Goal: Task Accomplishment & Management: Use online tool/utility

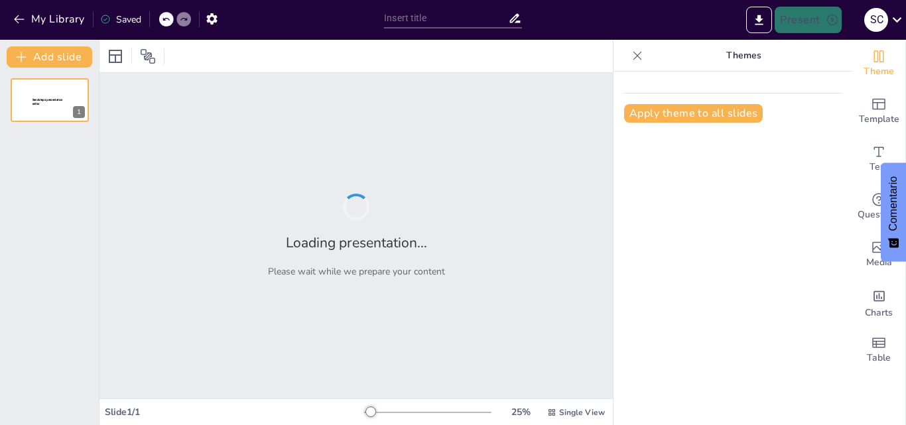
type input "New Sendsteps"
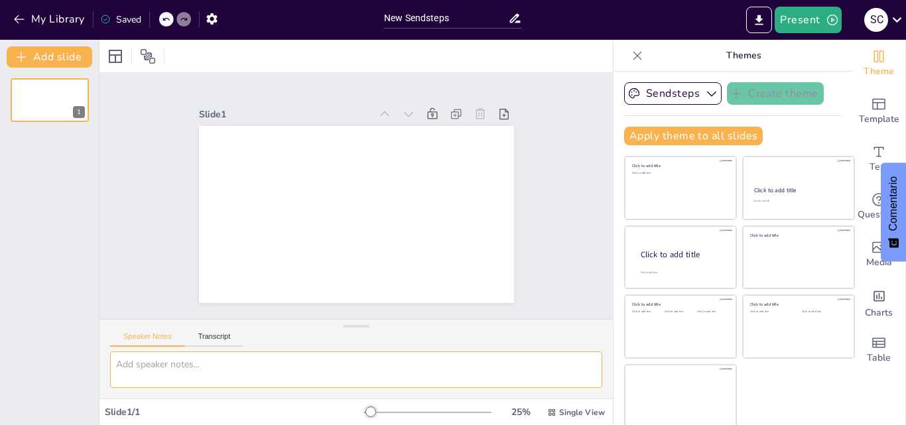
click at [205, 366] on textarea at bounding box center [356, 369] width 492 height 36
type textarea "d"
click at [18, 17] on icon "button" at bounding box center [19, 19] width 13 height 13
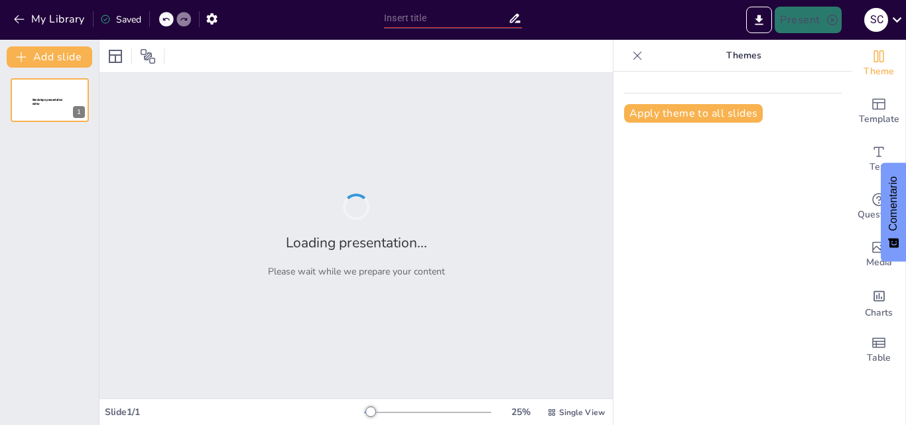
type input "New Sendsteps"
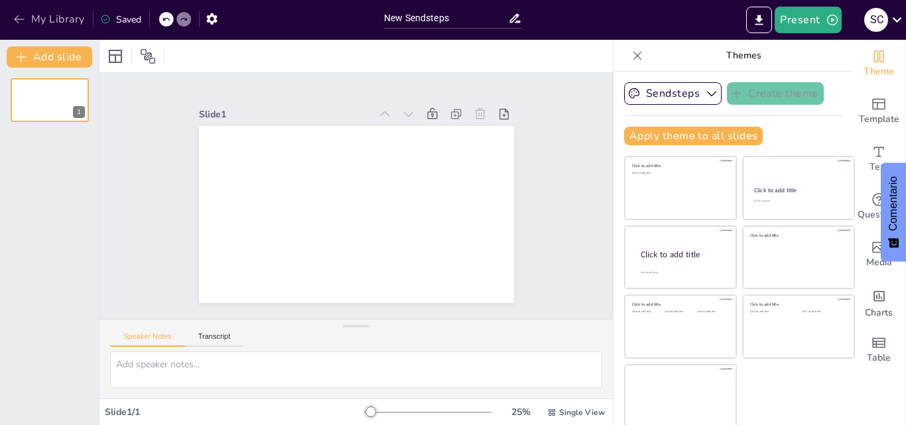
click at [18, 19] on icon "button" at bounding box center [19, 19] width 10 height 9
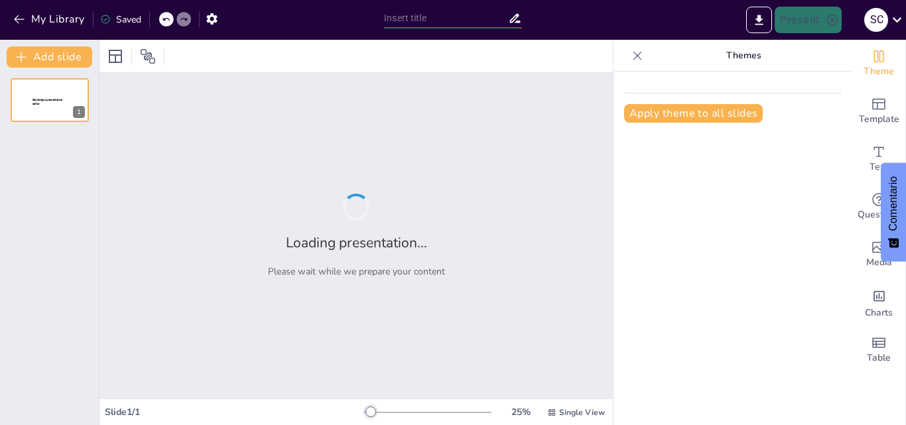
type input "REPRODUCCION HUMANA"
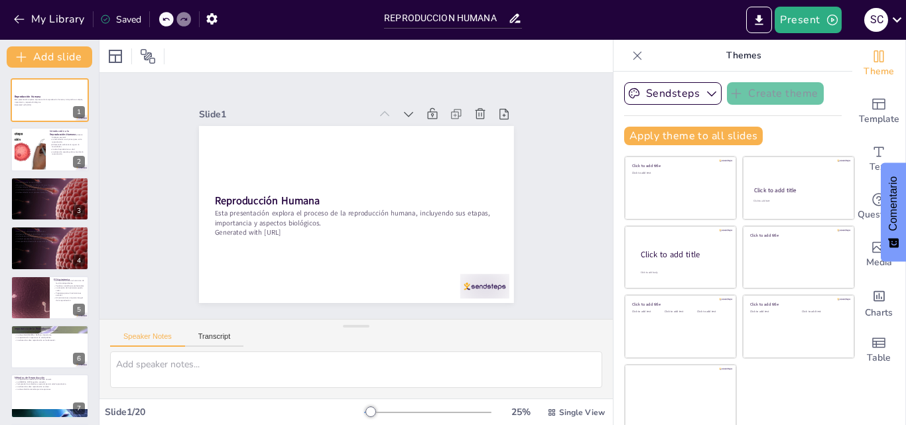
checkbox input "true"
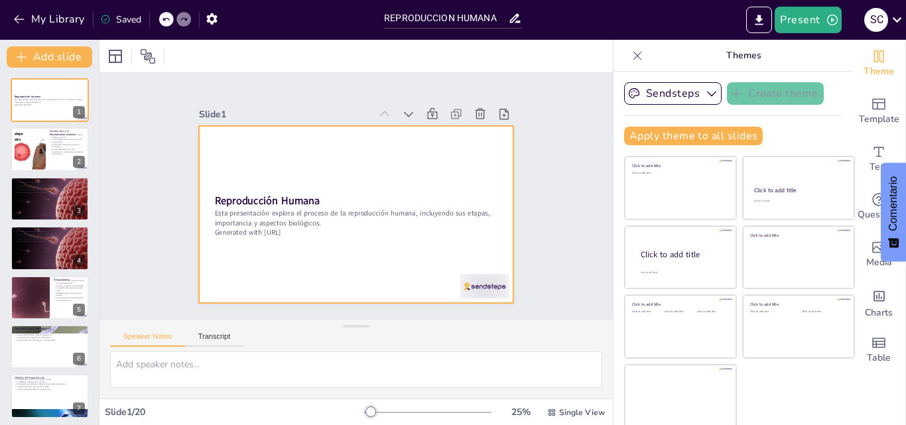
checkbox input "true"
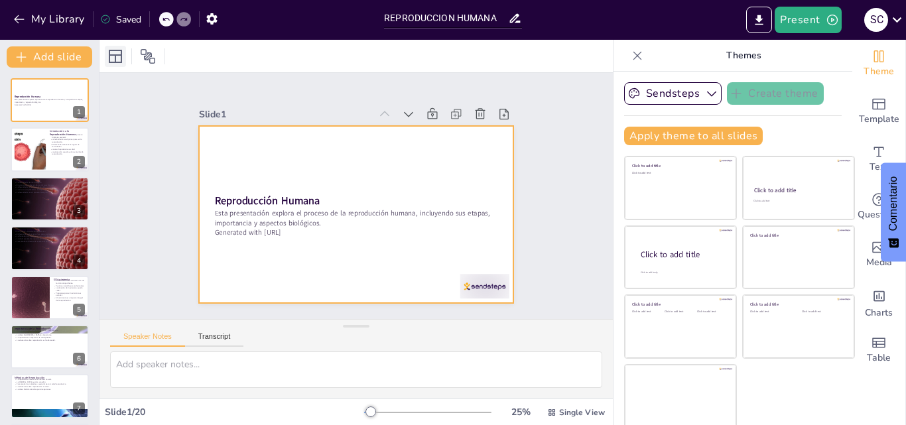
checkbox input "true"
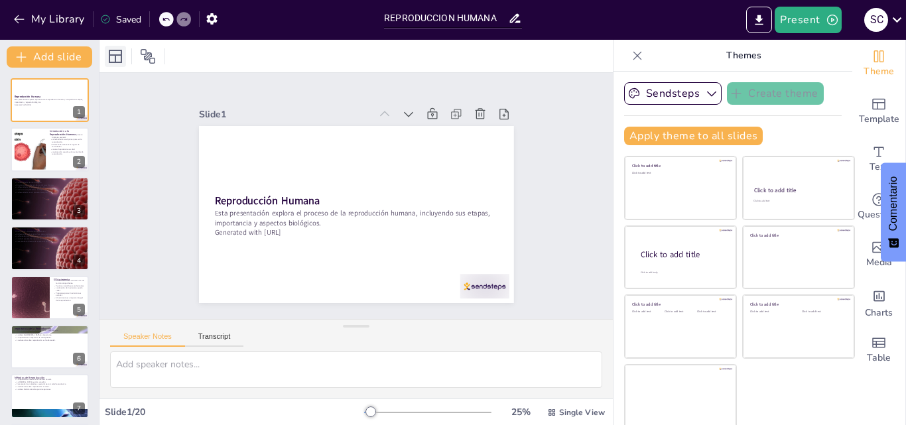
checkbox input "true"
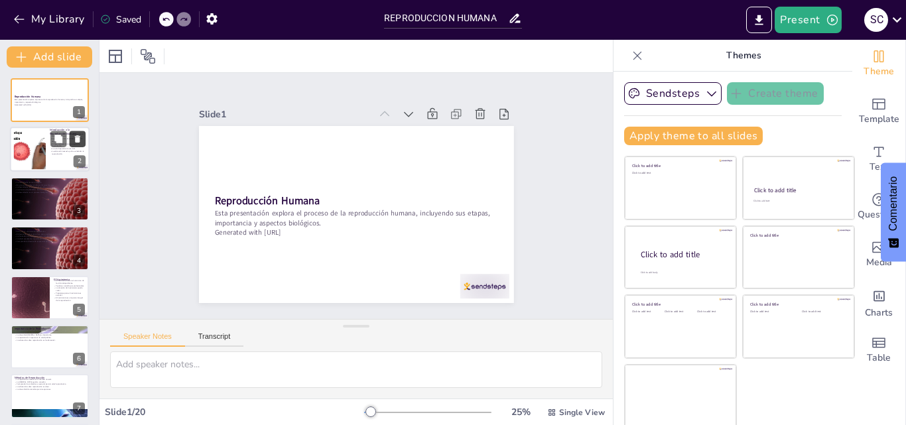
checkbox input "true"
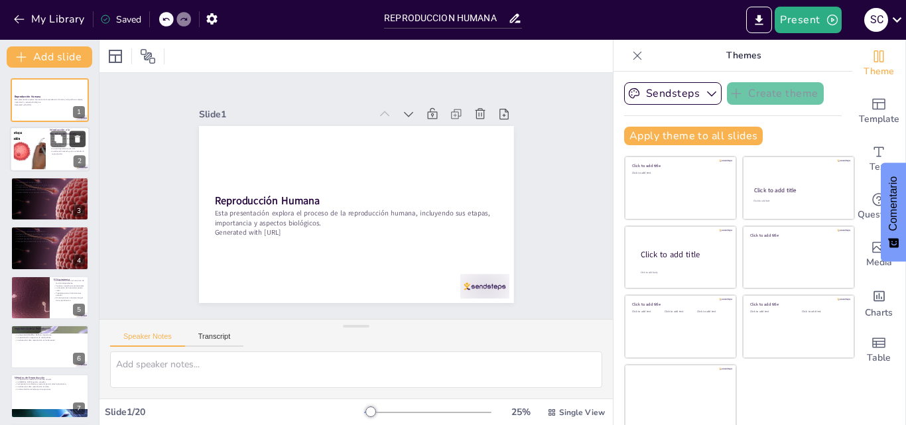
checkbox input "true"
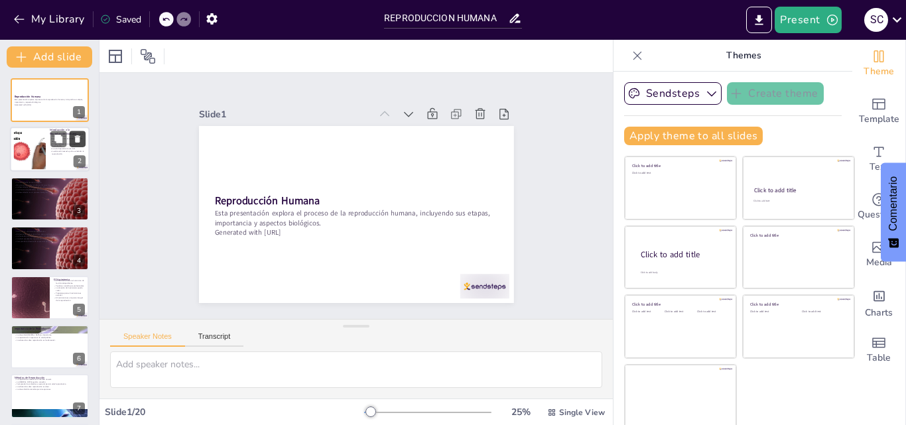
click at [72, 133] on button at bounding box center [78, 139] width 16 height 16
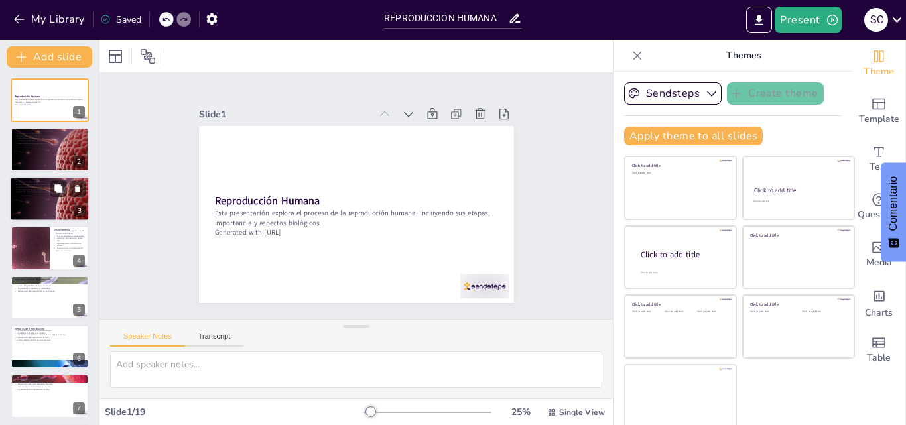
checkbox input "true"
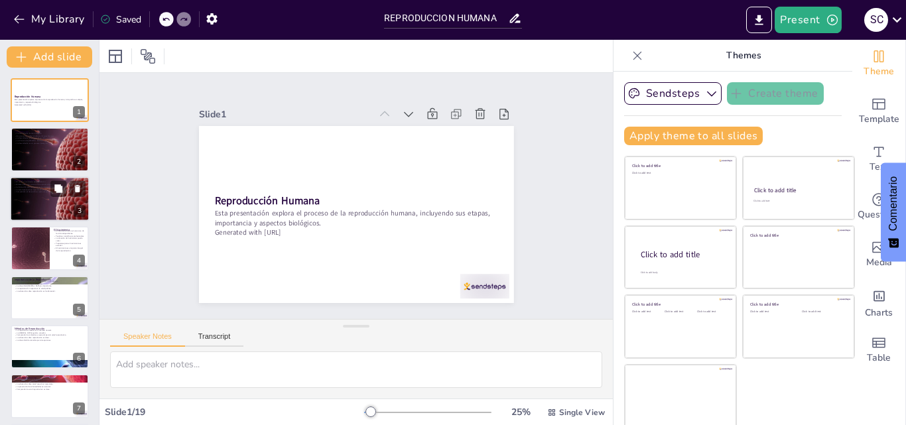
checkbox input "true"
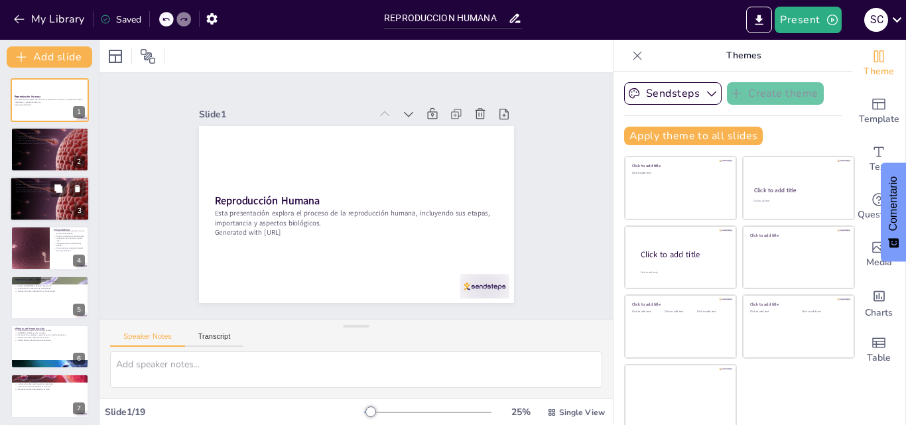
checkbox input "true"
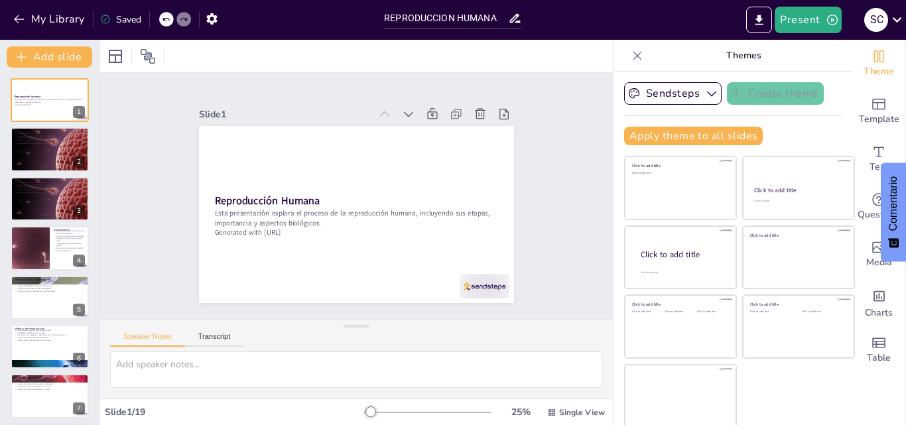
checkbox input "true"
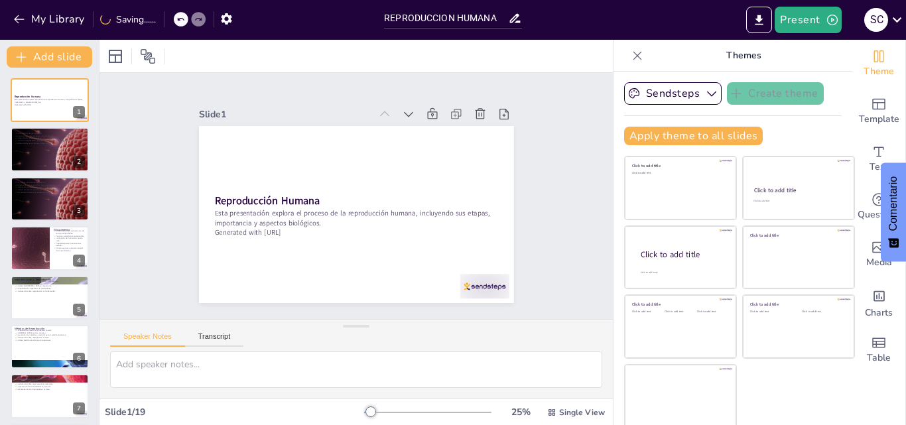
checkbox input "true"
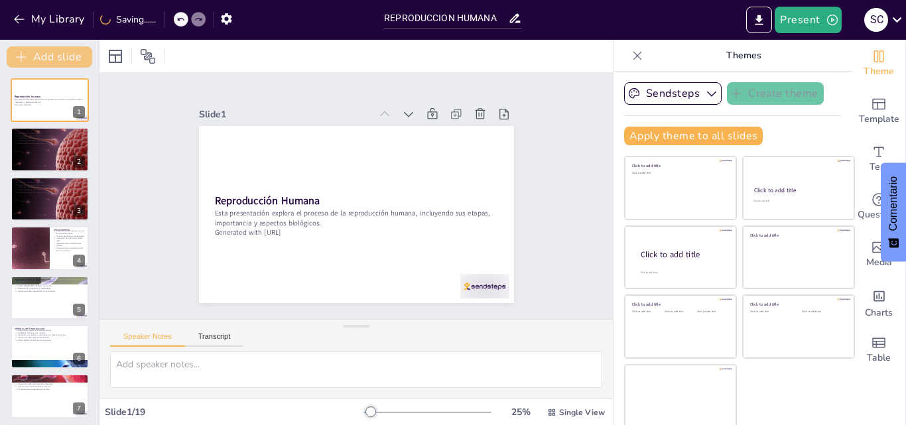
checkbox input "true"
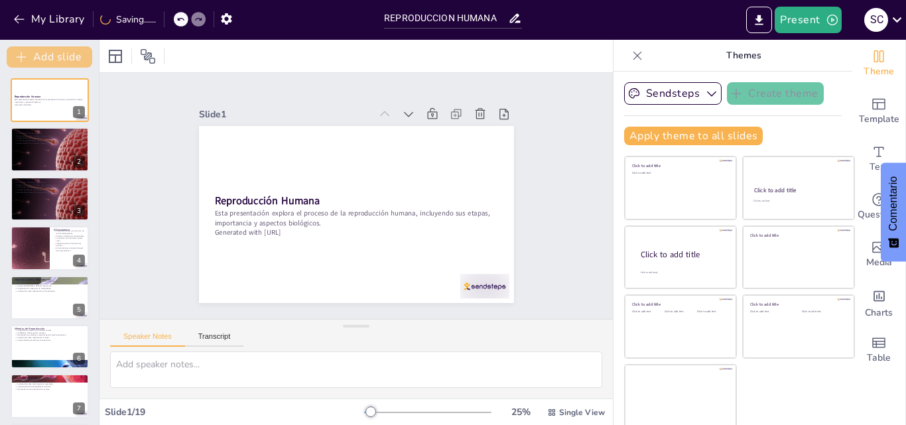
checkbox input "true"
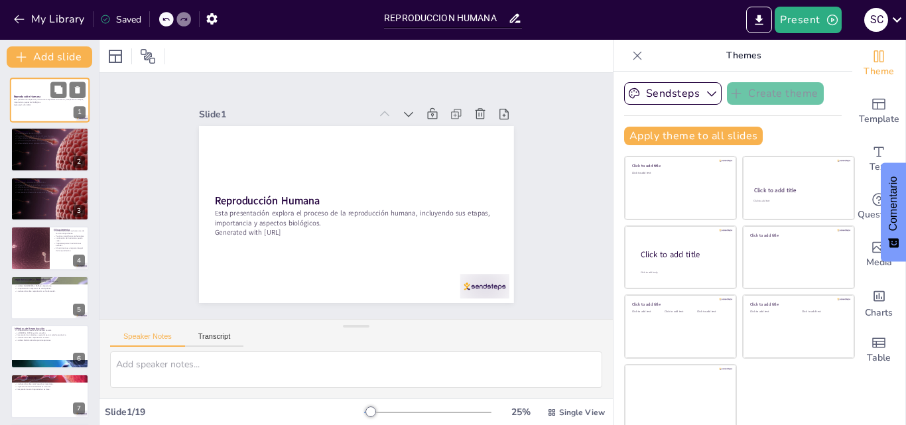
checkbox input "true"
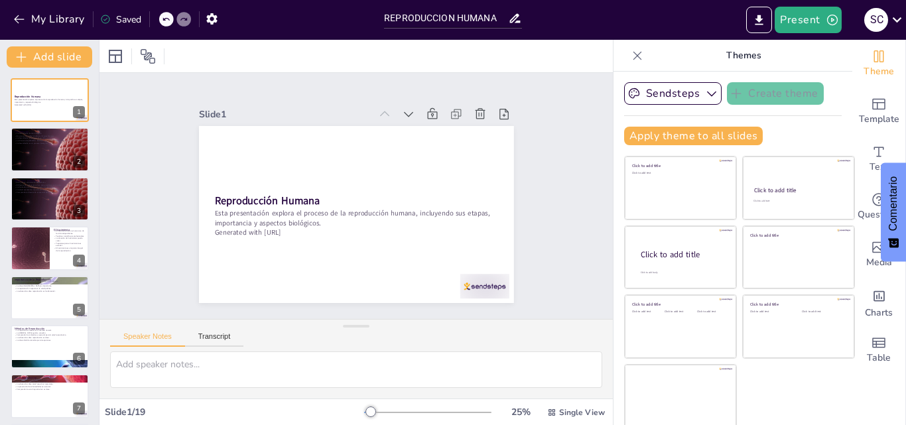
checkbox input "true"
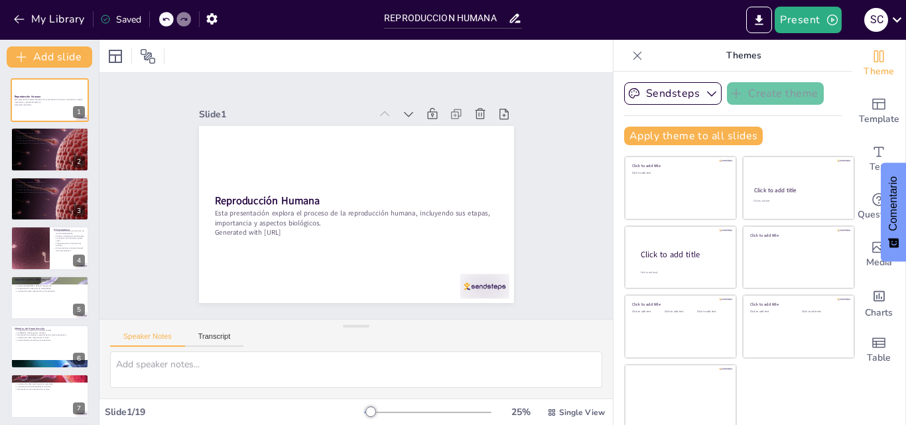
checkbox input "true"
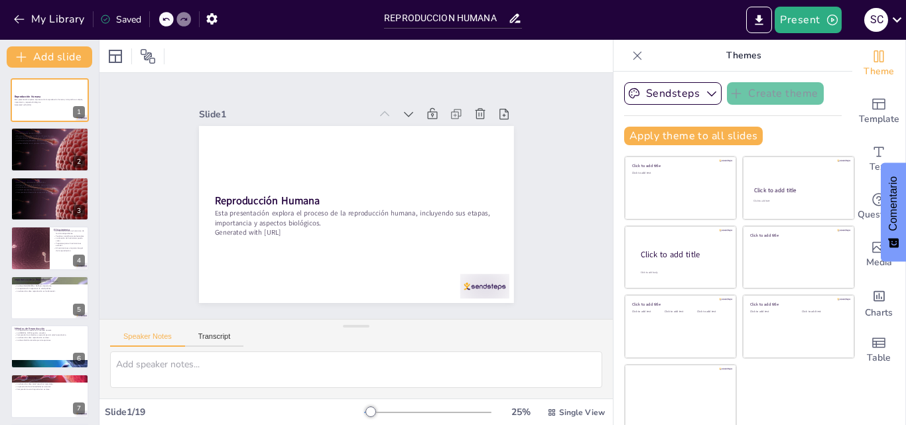
click at [172, 17] on div at bounding box center [166, 19] width 15 height 15
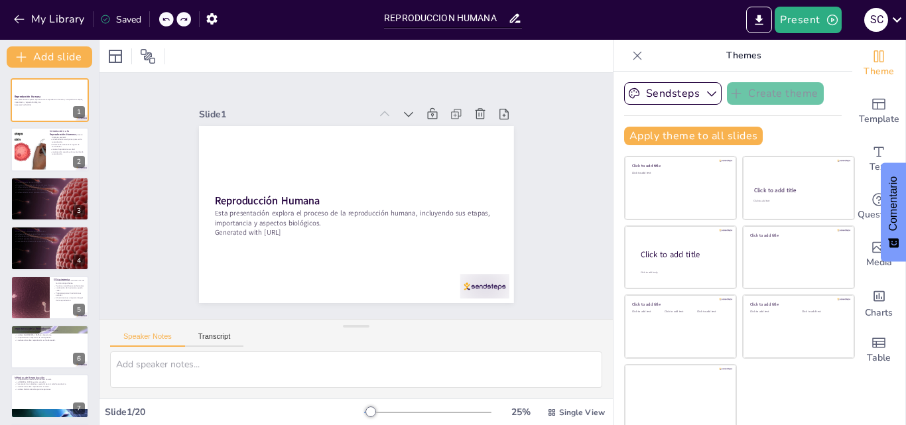
checkbox input "true"
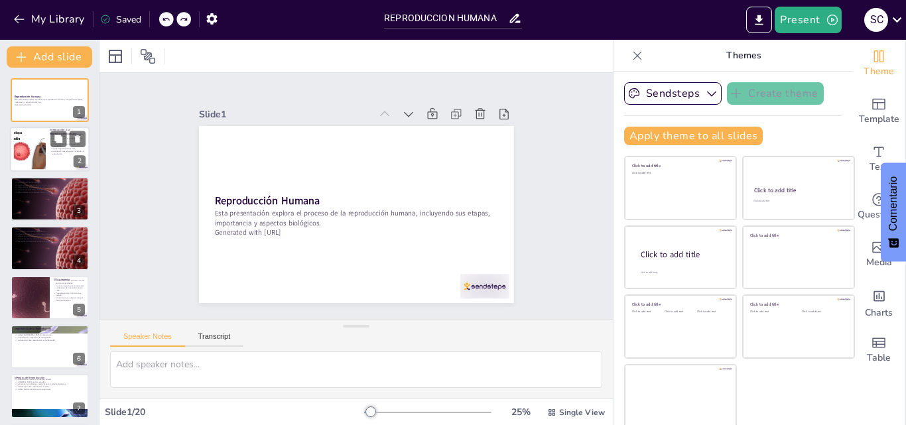
checkbox input "true"
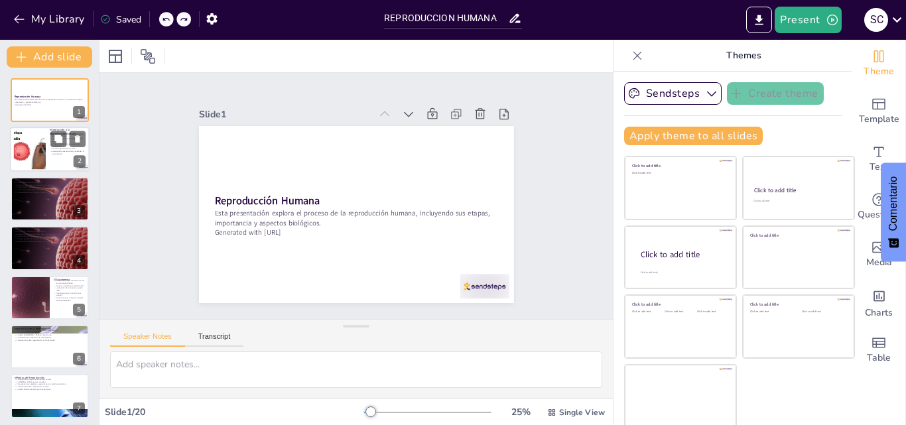
checkbox input "true"
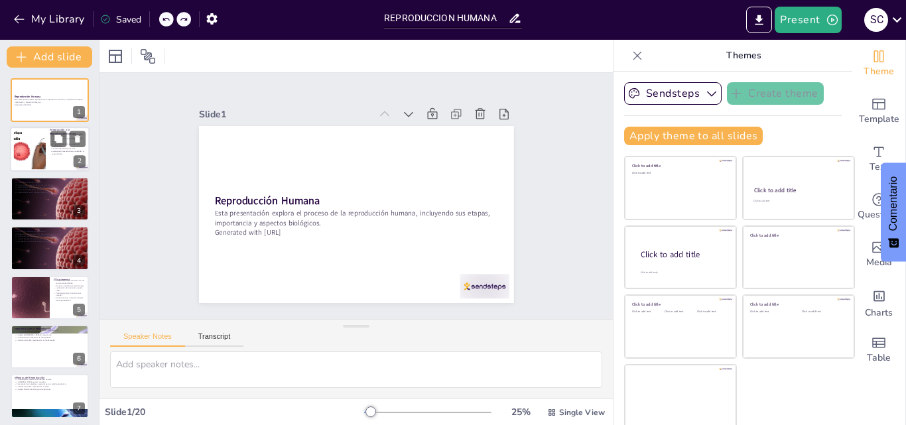
click at [40, 141] on div at bounding box center [30, 149] width 72 height 40
type textarea "La reproducción humana es un proceso biológico esencial que permite la continui…"
checkbox input "true"
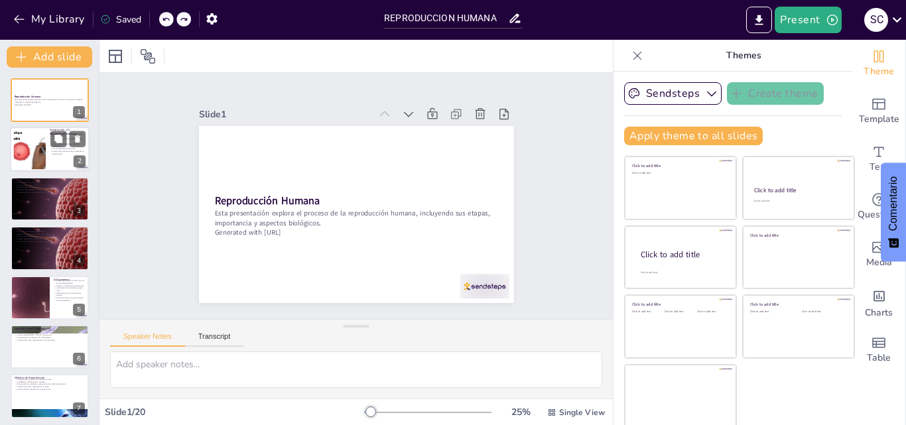
checkbox input "true"
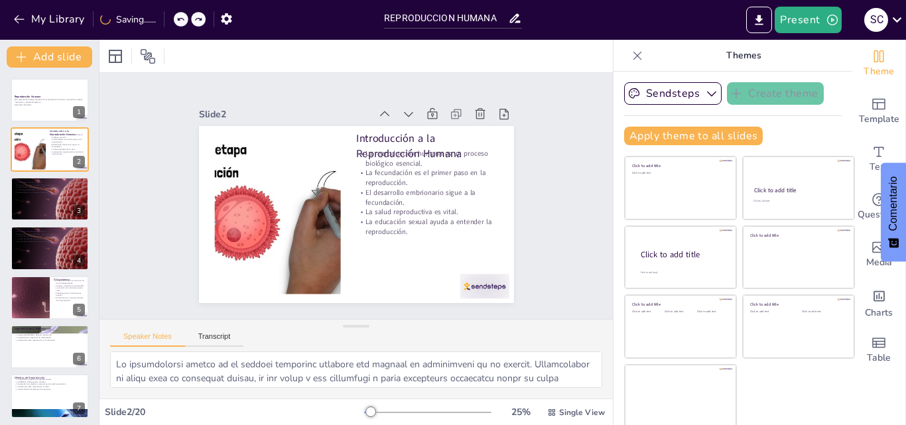
checkbox input "true"
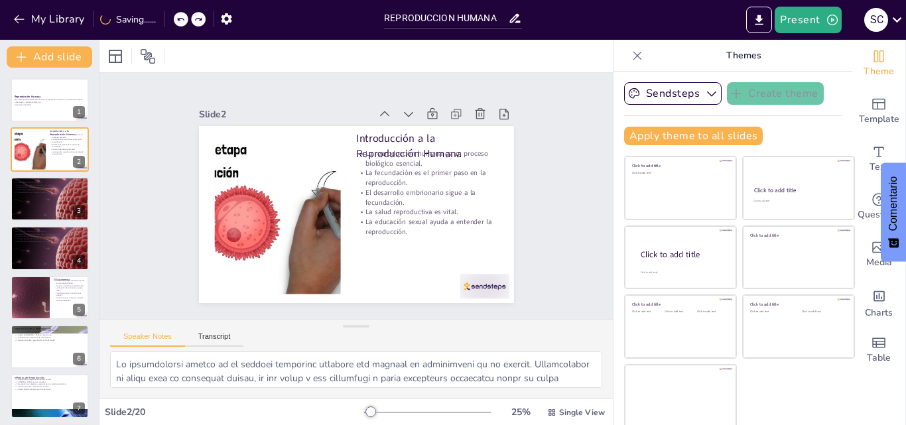
checkbox input "true"
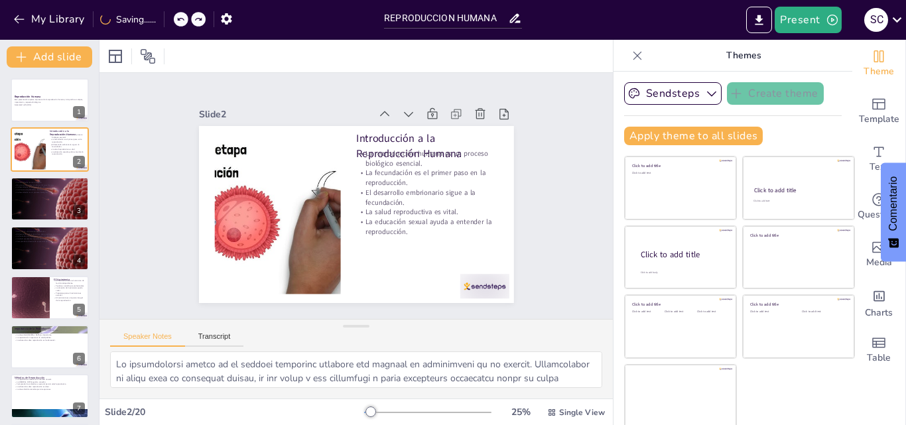
checkbox input "true"
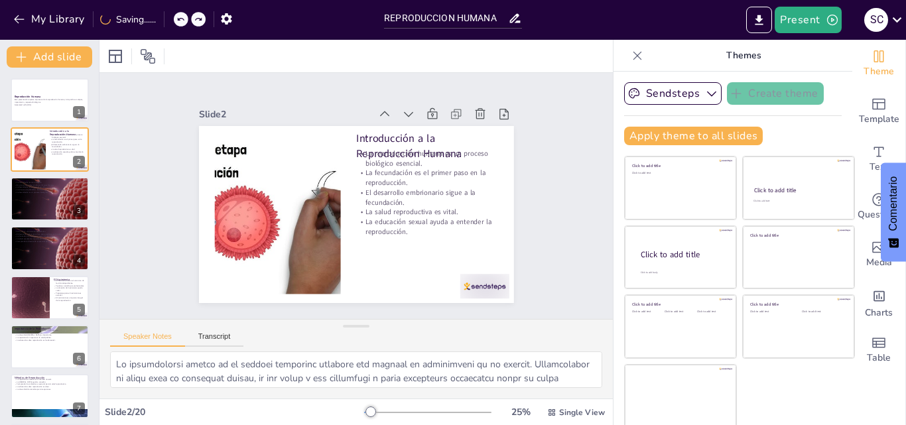
checkbox input "true"
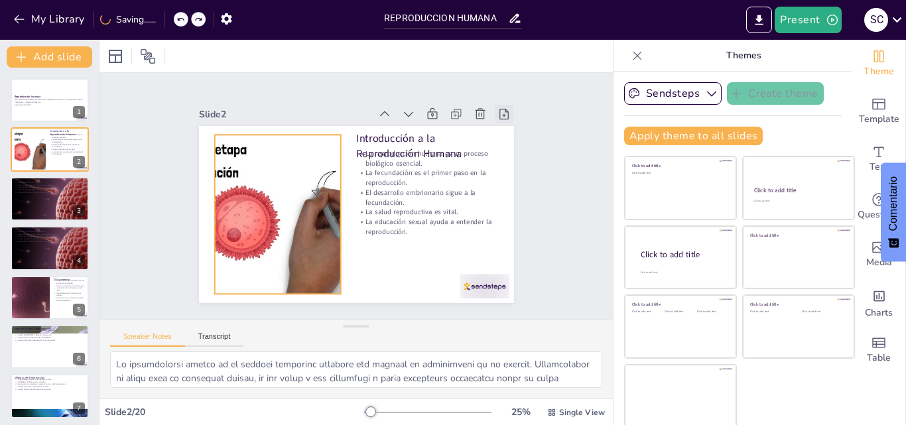
checkbox input "true"
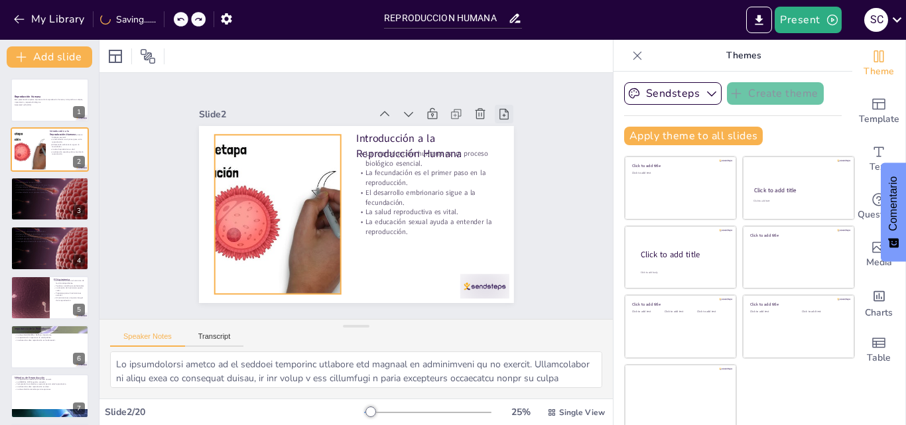
checkbox input "true"
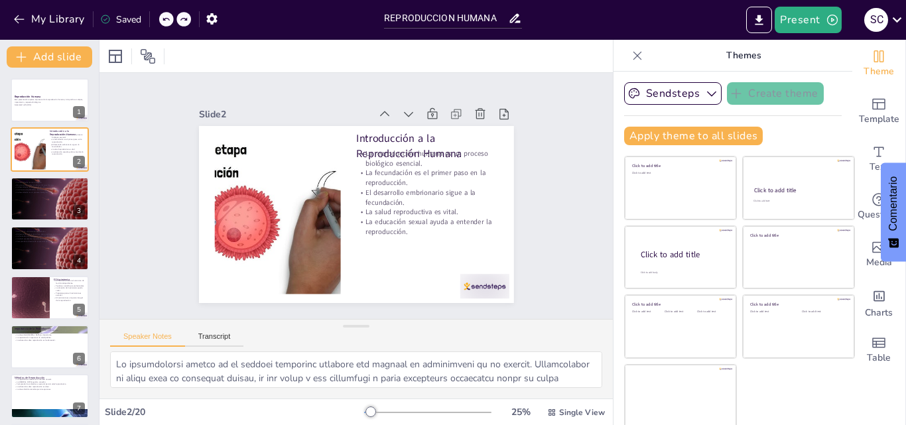
checkbox input "true"
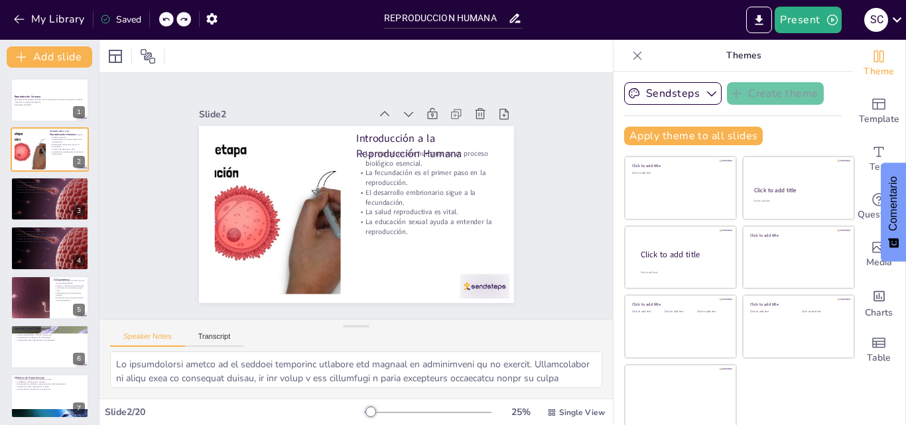
checkbox input "true"
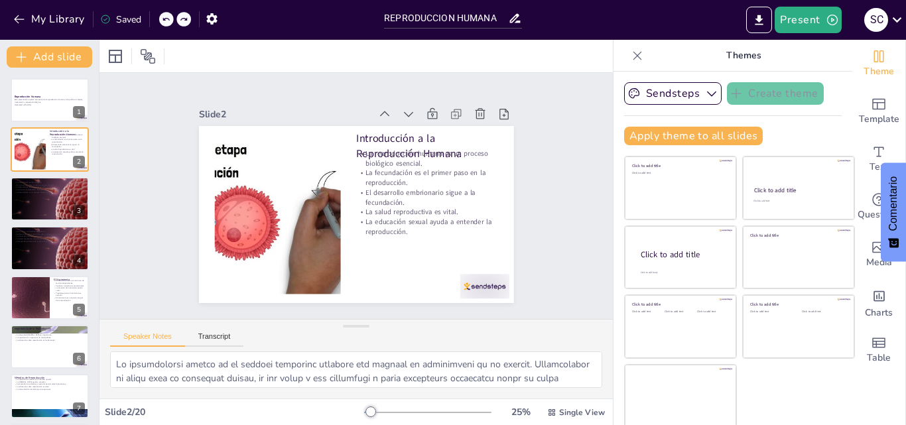
checkbox input "true"
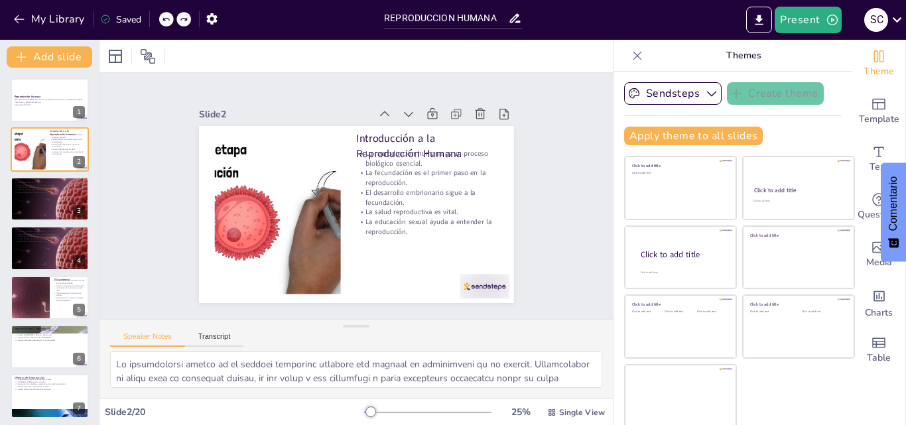
checkbox input "true"
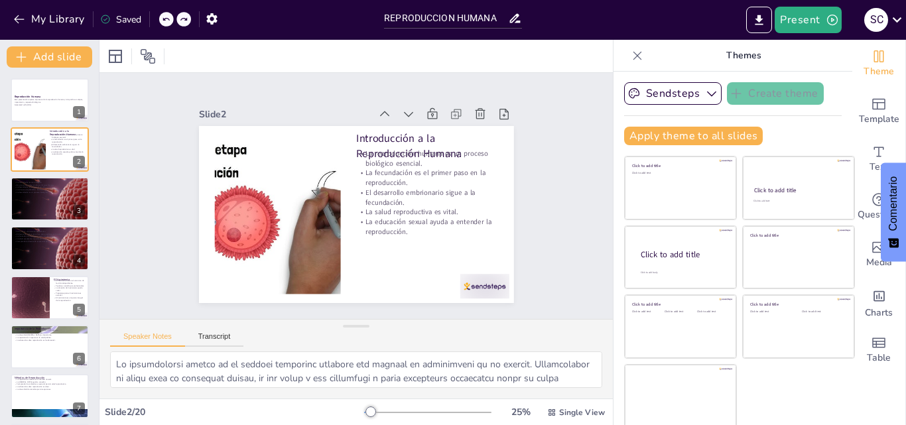
checkbox input "true"
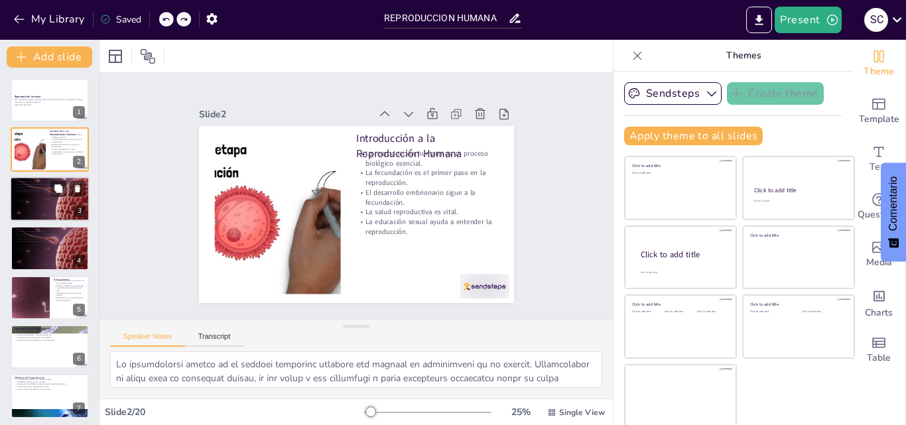
checkbox input "true"
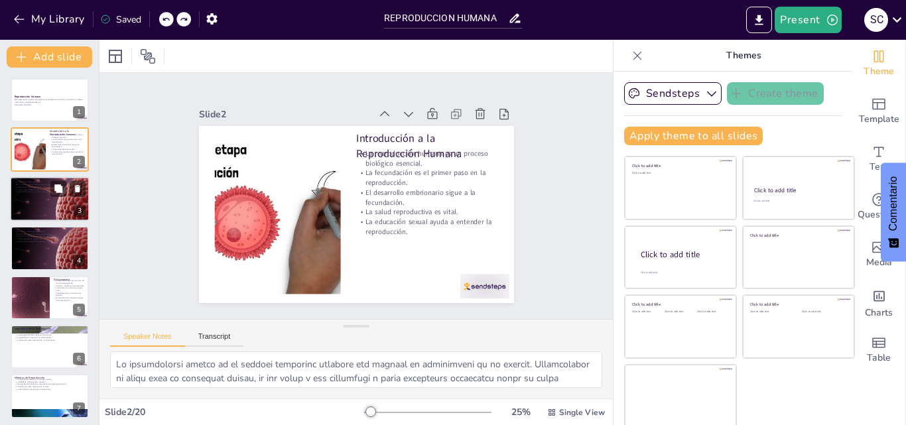
click at [23, 196] on div at bounding box center [49, 198] width 89 height 45
type textarea "La fecundación resulta en la formación de un cigoto, que es esencialmente una n…"
checkbox input "true"
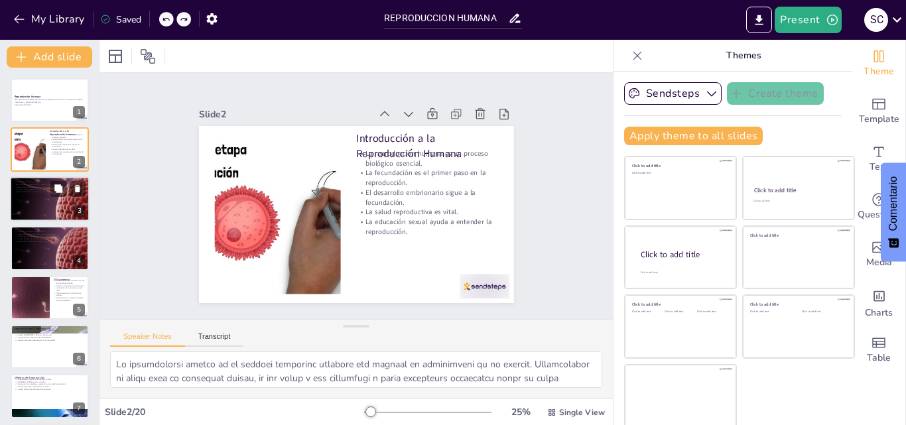
checkbox input "true"
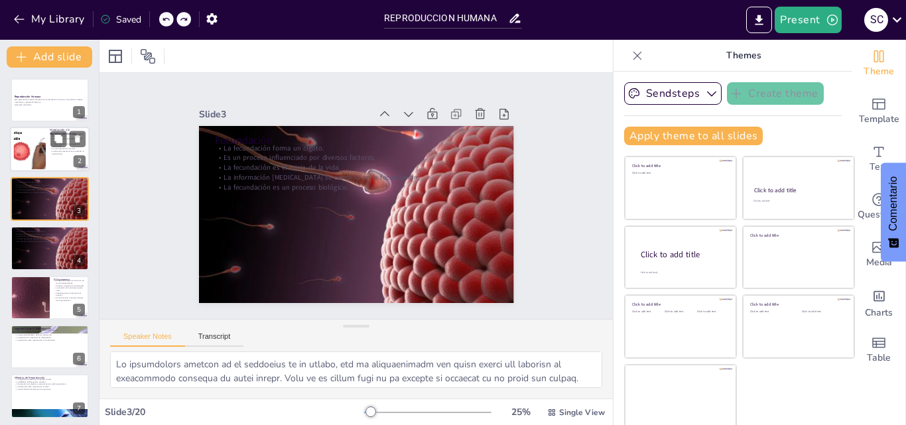
checkbox input "true"
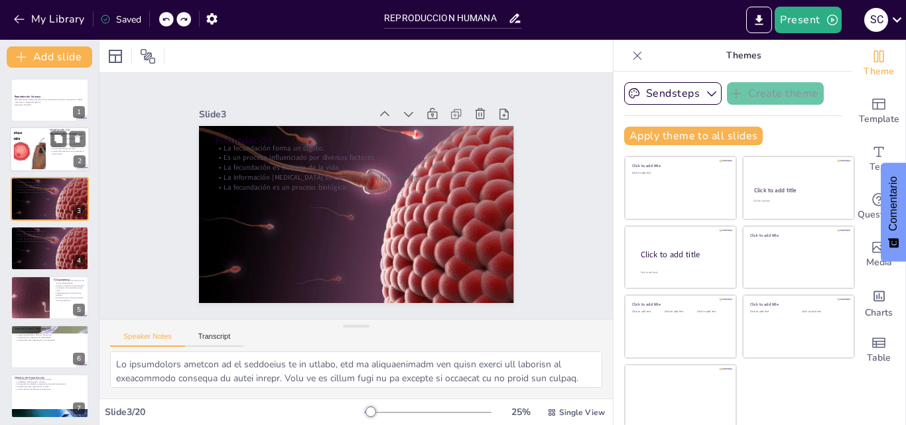
checkbox input "true"
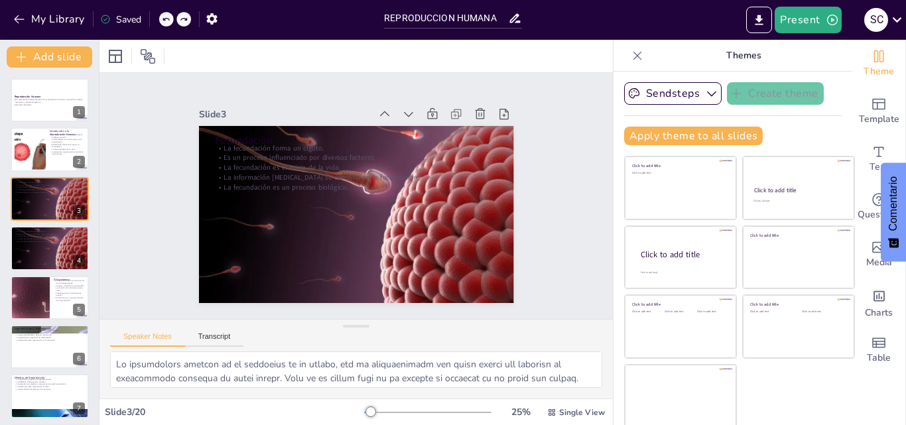
checkbox input "true"
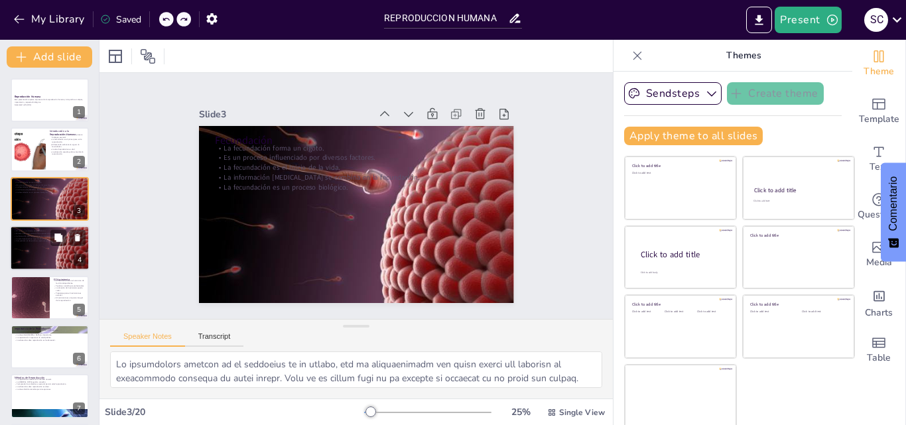
checkbox input "true"
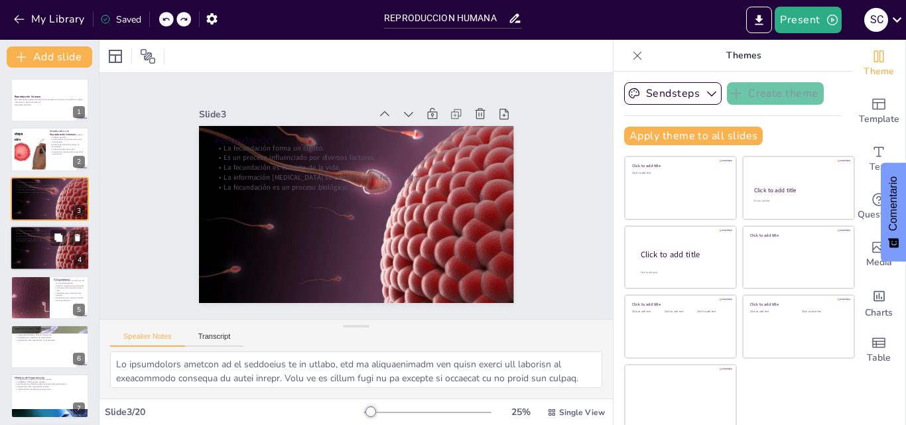
checkbox input "true"
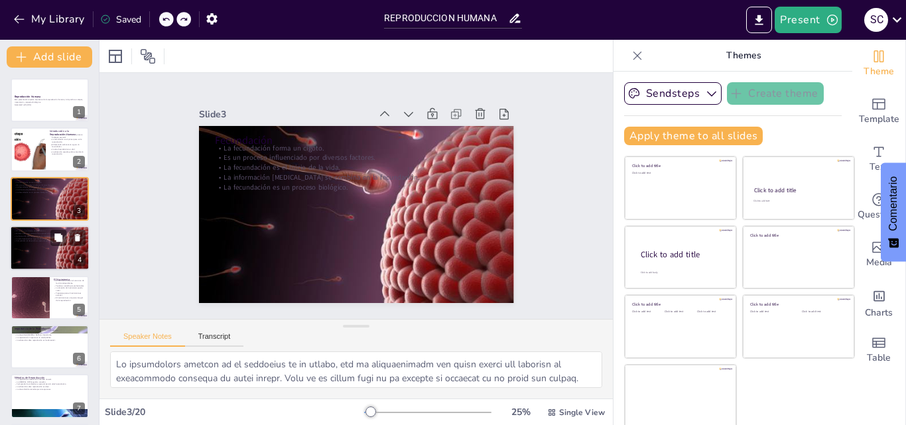
checkbox input "true"
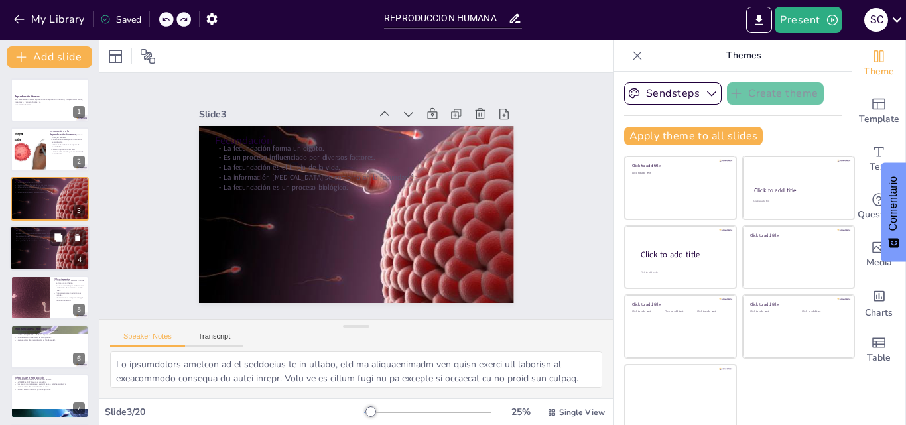
click at [44, 235] on p "La formación de órganos es parte del desarrollo." at bounding box center [50, 236] width 72 height 3
type textarea "Después de la fecundación, el cigoto comienza a dividirse y a desarrollarse en …"
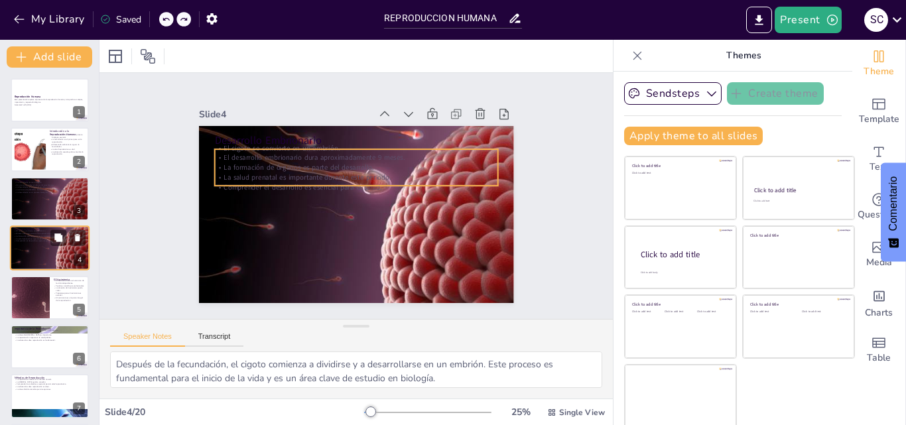
scroll to position [2, 0]
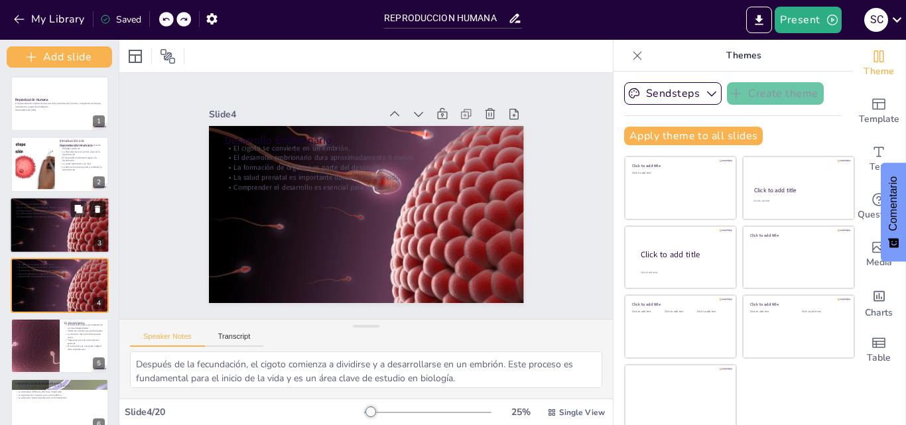
drag, startPoint x: 96, startPoint y: 138, endPoint x: 102, endPoint y: 207, distance: 69.9
click at [102, 207] on div "Add slide Reproducción Humana Esta presentación explora el proceso de la reprod…" at bounding box center [59, 232] width 119 height 385
click at [626, 47] on div at bounding box center [636, 55] width 21 height 21
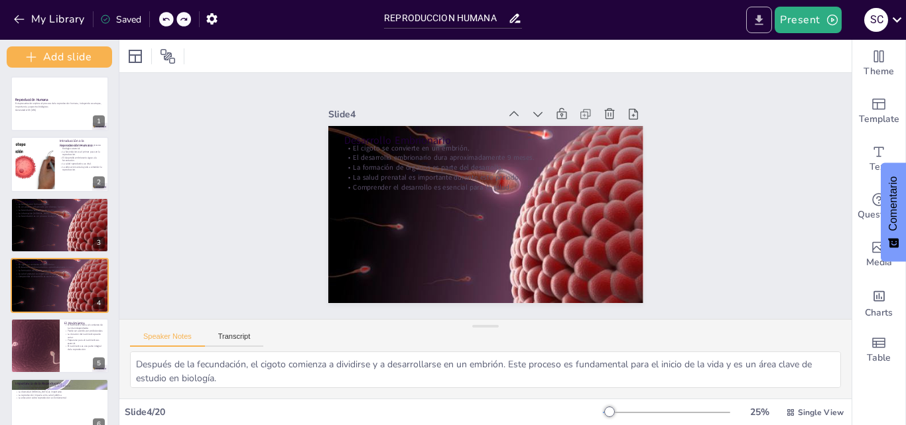
click at [752, 13] on button "Export to PowerPoint" at bounding box center [759, 20] width 26 height 27
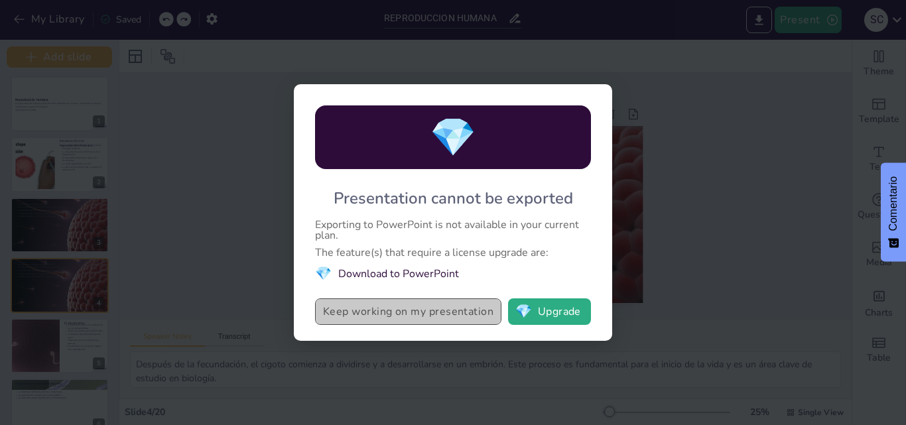
click at [453, 304] on button "Keep working on my presentation" at bounding box center [408, 311] width 186 height 27
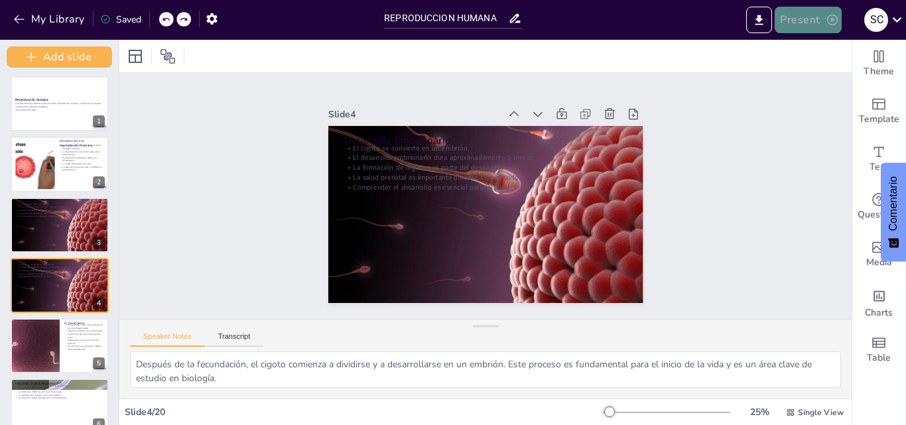
click at [815, 9] on button "Present" at bounding box center [807, 20] width 66 height 27
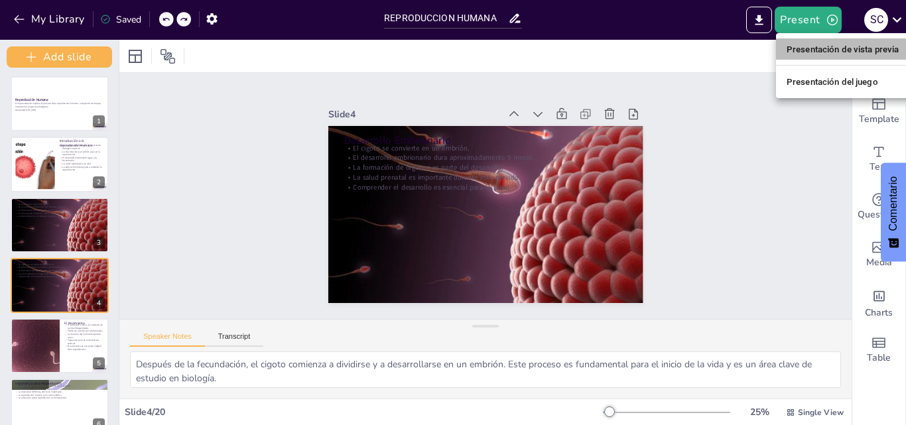
click at [803, 56] on font "Presentación de vista previa" at bounding box center [842, 48] width 113 height 13
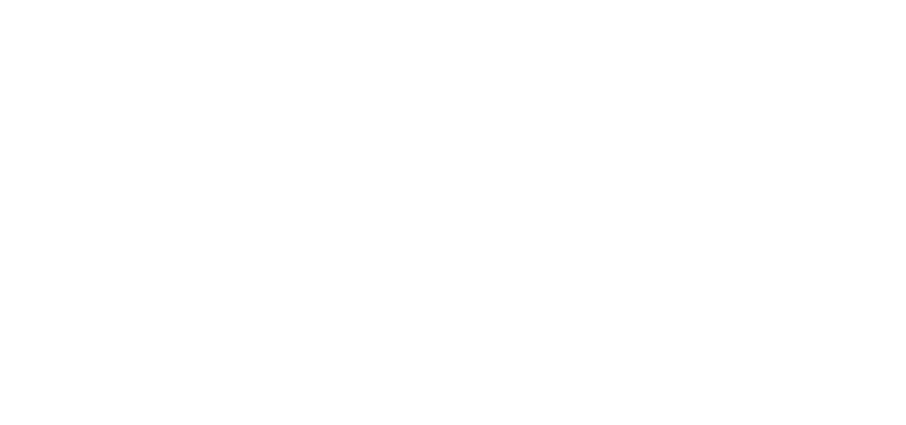
click at [716, 0] on html at bounding box center [453, 0] width 906 height 0
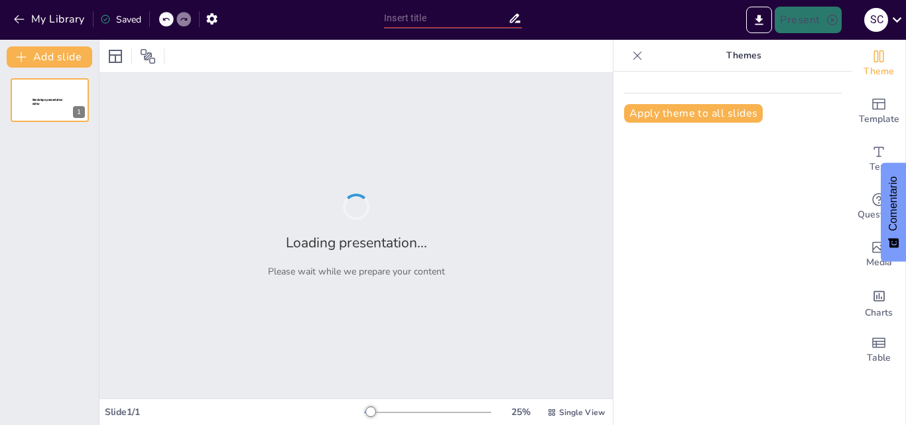
type input "REPRODUCCION HUMANA"
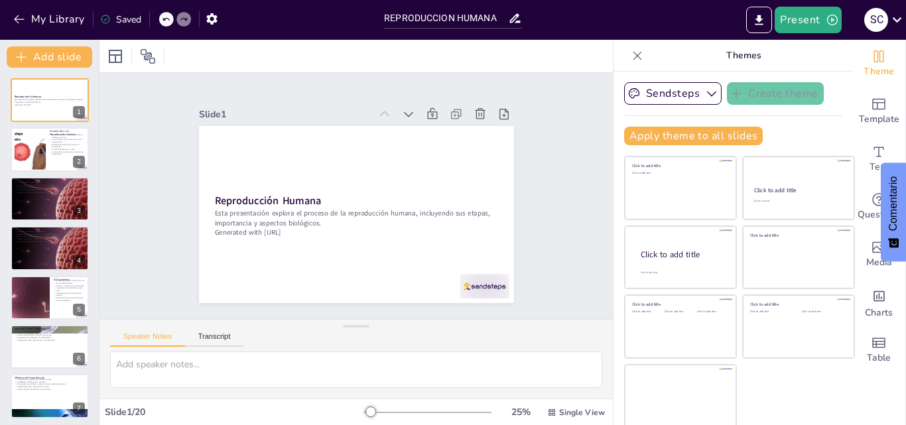
checkbox input "true"
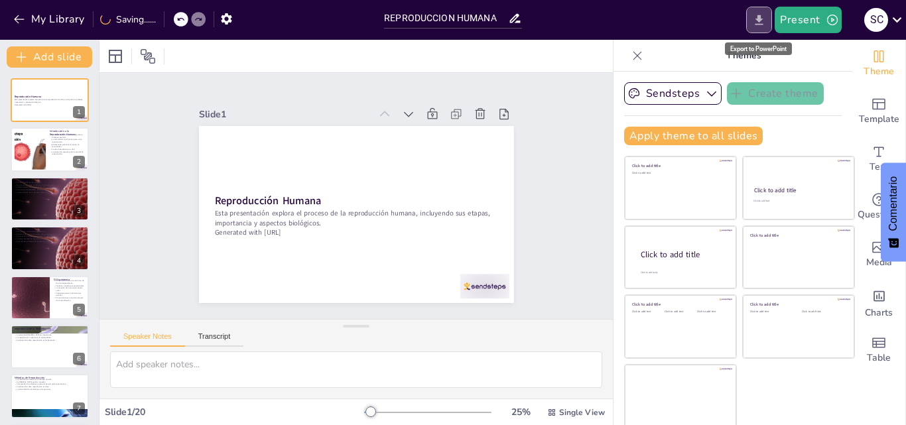
click at [752, 19] on button "Export to PowerPoint" at bounding box center [759, 20] width 26 height 27
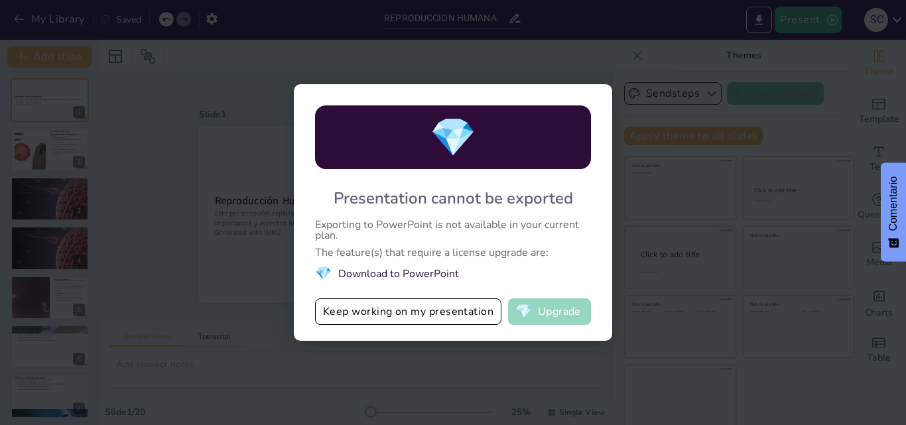
click at [563, 304] on button "💎 Upgrade" at bounding box center [549, 311] width 83 height 27
checkbox input "true"
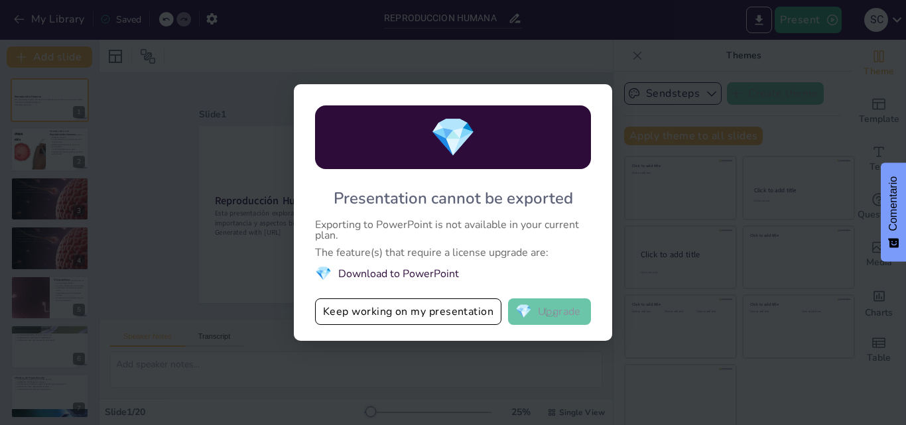
checkbox input "true"
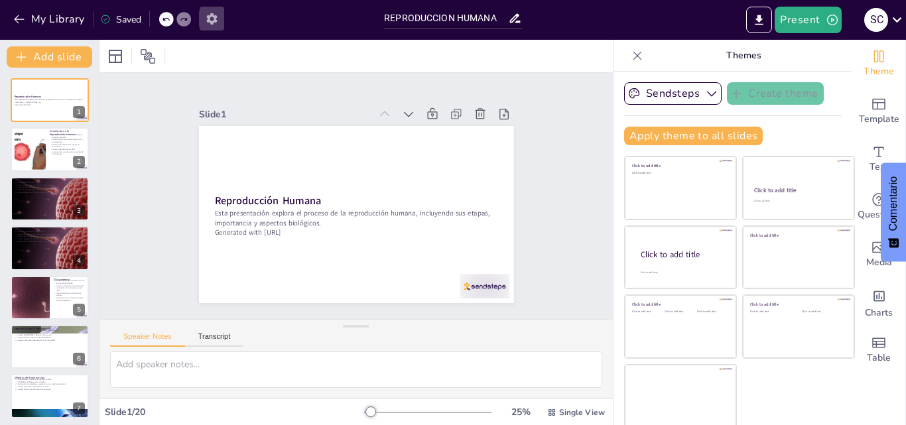
click at [219, 22] on icon "button" at bounding box center [212, 19] width 14 height 14
